Goal: Task Accomplishment & Management: Use online tool/utility

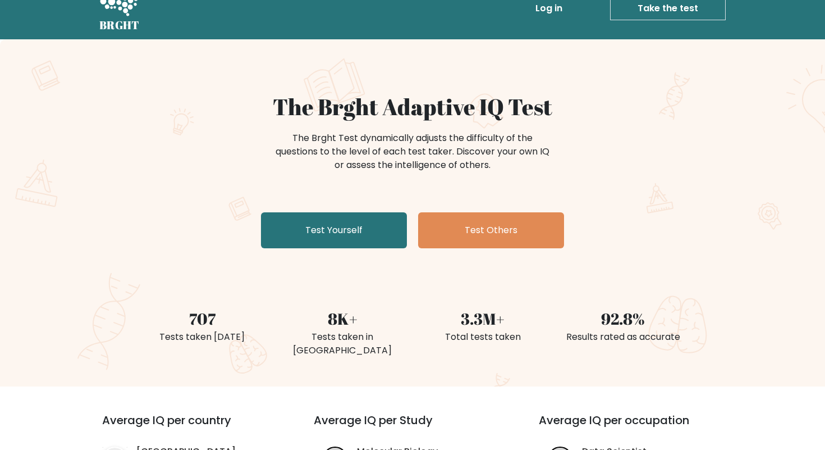
scroll to position [26, 0]
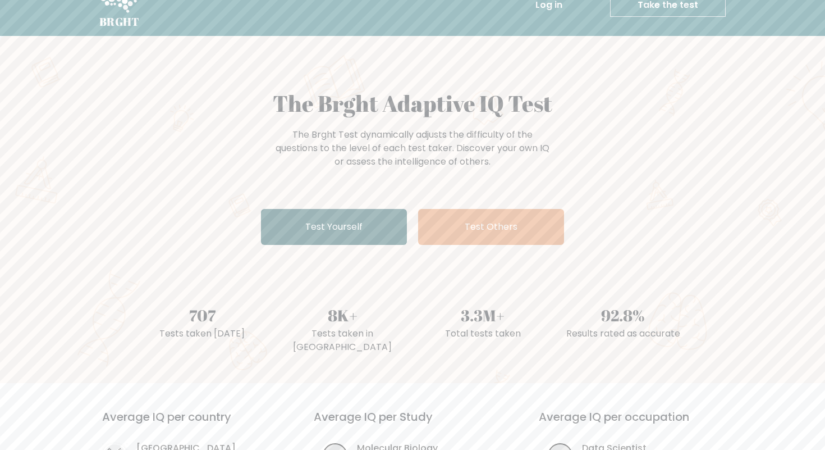
click at [335, 223] on link "Test Yourself" at bounding box center [334, 227] width 146 height 36
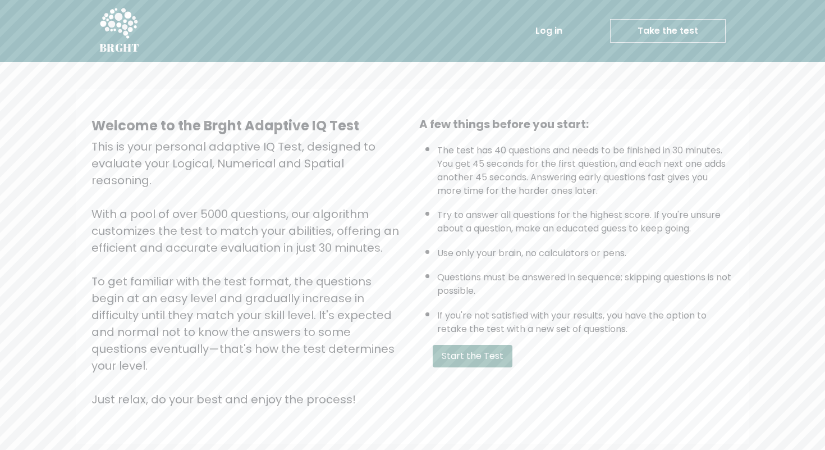
click at [472, 350] on button "Start the Test" at bounding box center [473, 356] width 80 height 22
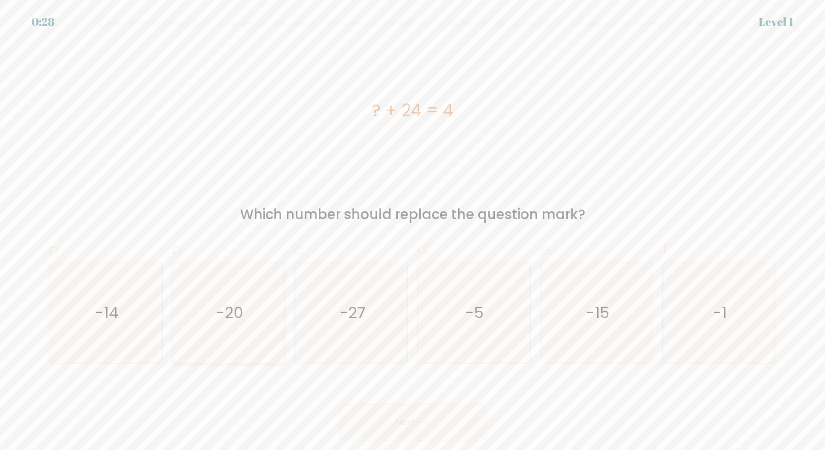
click at [199, 327] on icon "-20" at bounding box center [228, 312] width 101 height 101
click at [413, 232] on input "b. -20" at bounding box center [413, 228] width 1 height 7
radio input "true"
click at [393, 415] on button "Next" at bounding box center [413, 422] width 146 height 36
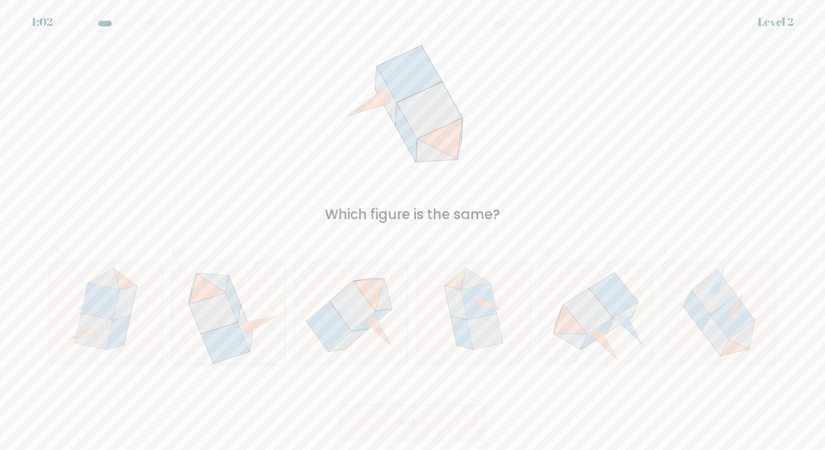
click at [237, 324] on icon at bounding box center [226, 342] width 48 height 40
click at [413, 232] on input "b." at bounding box center [413, 228] width 1 height 7
radio input "true"
click at [376, 419] on button "Next" at bounding box center [413, 422] width 146 height 36
